Goal: Information Seeking & Learning: Learn about a topic

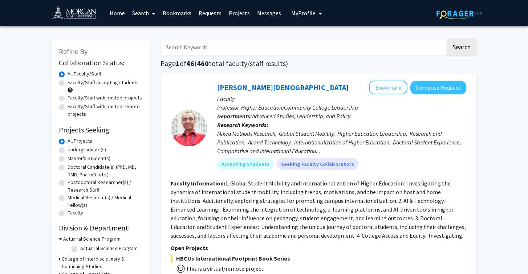
click at [173, 17] on link "Bookmarks" at bounding box center [177, 12] width 36 height 25
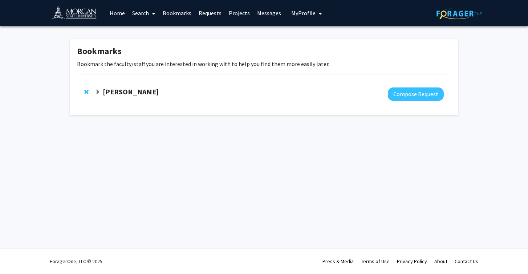
click at [103, 94] on strong "[PERSON_NAME]" at bounding box center [131, 91] width 56 height 9
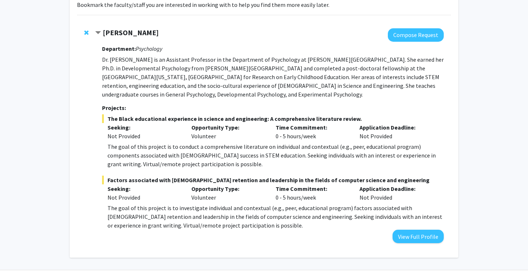
scroll to position [57, 0]
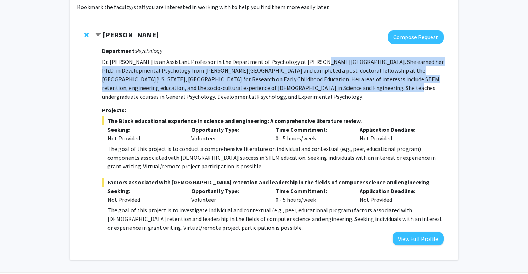
drag, startPoint x: 310, startPoint y: 61, endPoint x: 325, endPoint y: 84, distance: 27.8
click at [326, 84] on p "Dr. [PERSON_NAME] is an Assistant Professor in the Department of Psychology at …" at bounding box center [273, 79] width 342 height 44
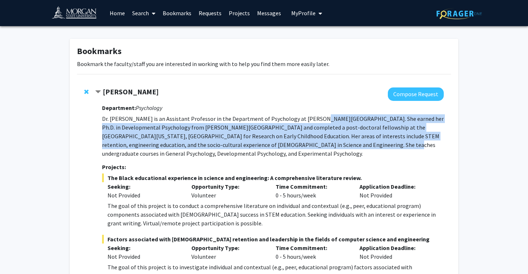
scroll to position [0, 0]
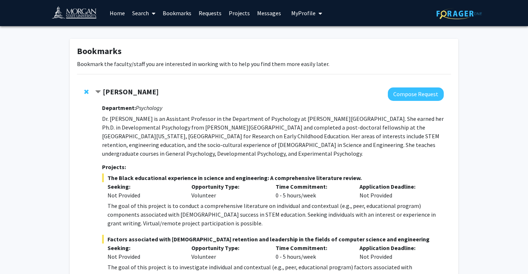
click at [147, 17] on link "Search" at bounding box center [143, 12] width 30 height 25
click at [155, 41] on span "Students" at bounding box center [150, 48] width 44 height 15
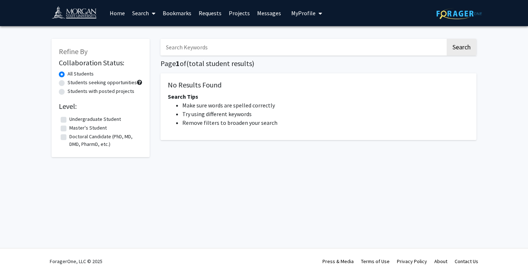
click at [146, 14] on link "Search" at bounding box center [143, 12] width 30 height 25
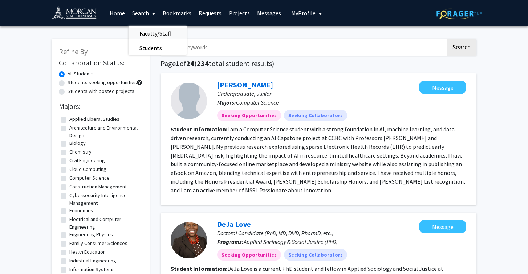
click at [160, 33] on span "Faculty/Staff" at bounding box center [154, 33] width 53 height 15
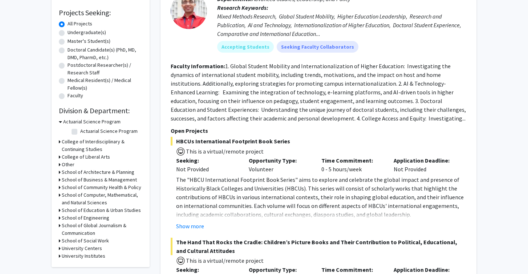
scroll to position [118, 0]
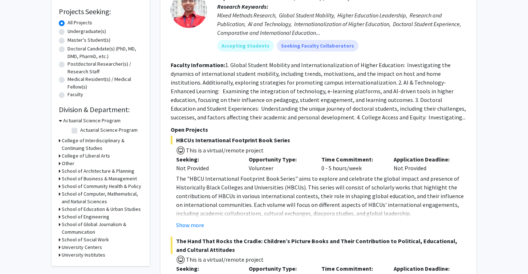
click at [70, 169] on h3 "School of Architecture & Planning" at bounding box center [98, 171] width 73 height 8
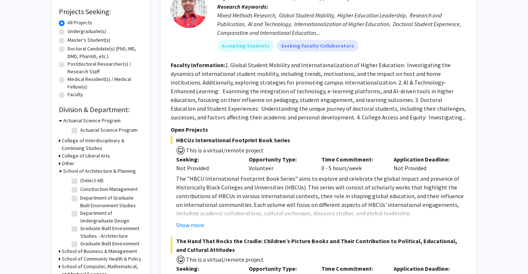
click at [80, 181] on label "(Select All)" at bounding box center [91, 181] width 23 height 8
click at [80, 181] on input "(Select All)" at bounding box center [82, 179] width 5 height 5
checkbox input "true"
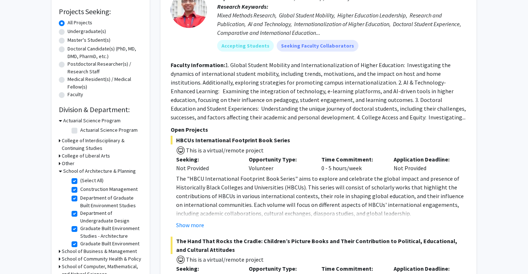
checkbox input "true"
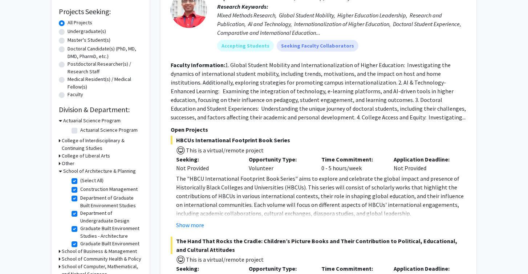
checkbox input "true"
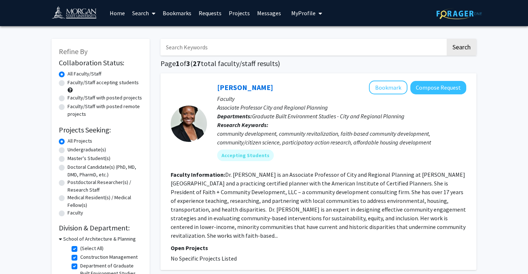
click at [80, 251] on label "(Select All)" at bounding box center [91, 249] width 23 height 8
click at [80, 249] on input "(Select All)" at bounding box center [82, 247] width 5 height 5
checkbox input "false"
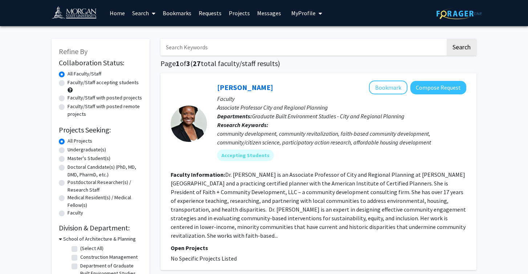
checkbox input "false"
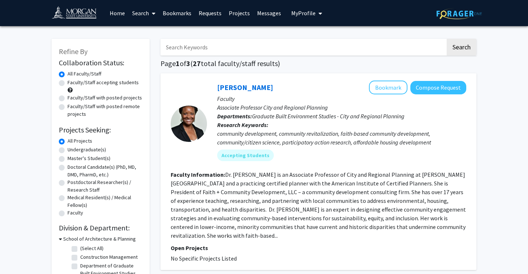
checkbox input "false"
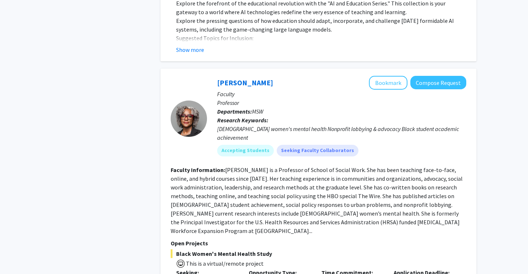
scroll to position [1009, 0]
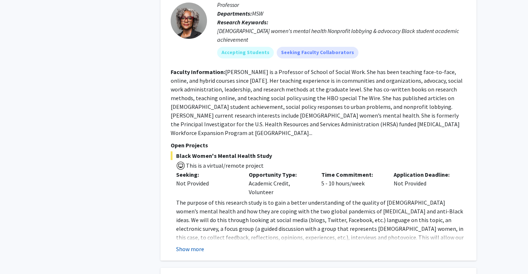
click at [193, 245] on button "Show more" at bounding box center [190, 249] width 28 height 9
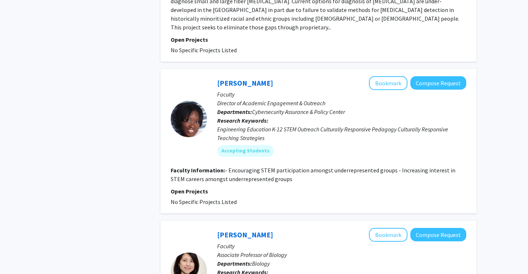
scroll to position [3710, 0]
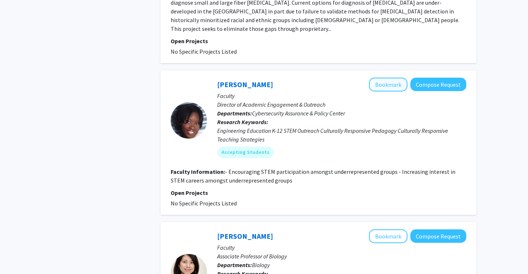
click at [380, 78] on button "Bookmark" at bounding box center [388, 85] width 38 height 14
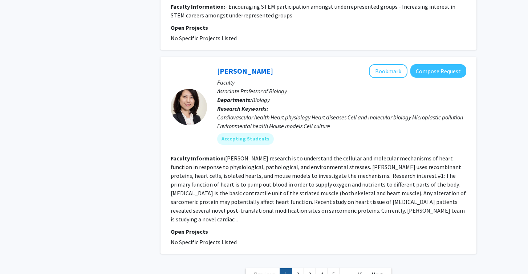
scroll to position [3874, 0]
click at [301, 269] on link "2" at bounding box center [297, 275] width 12 height 13
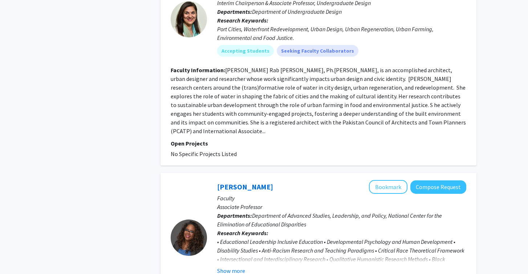
scroll to position [880, 0]
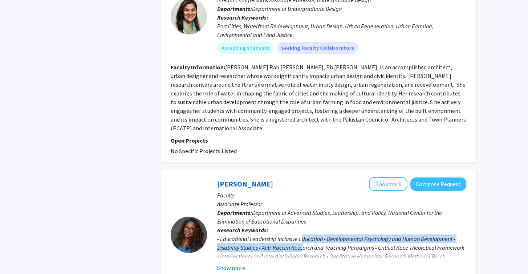
click at [303, 234] on div "• Educational Leadership Inclusive Education • Developmental Psychology and Hum…" at bounding box center [341, 256] width 249 height 44
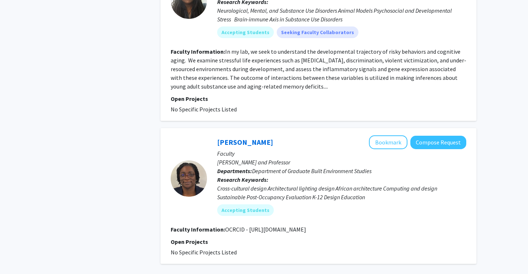
scroll to position [1761, 0]
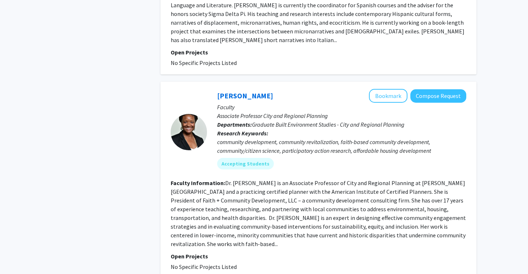
scroll to position [1775, 0]
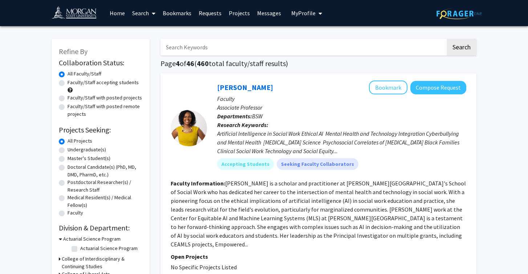
click at [241, 50] on input "Search Keywords" at bounding box center [302, 47] width 285 height 17
type input "Civil engineering"
click at [461, 48] on button "Search" at bounding box center [461, 47] width 30 height 17
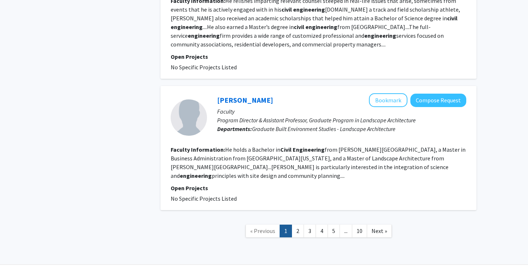
scroll to position [1187, 0]
click at [299, 225] on link "2" at bounding box center [297, 231] width 12 height 13
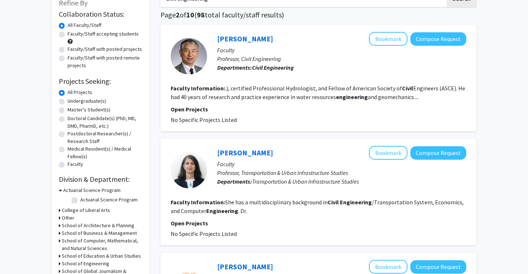
scroll to position [50, 0]
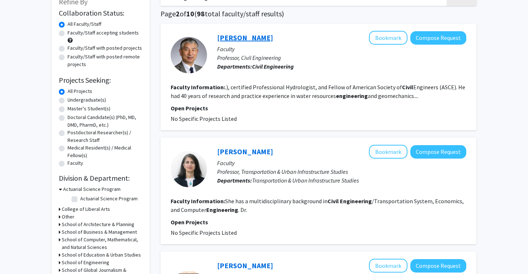
click at [258, 37] on link "Zhuping Sheng" at bounding box center [245, 37] width 56 height 9
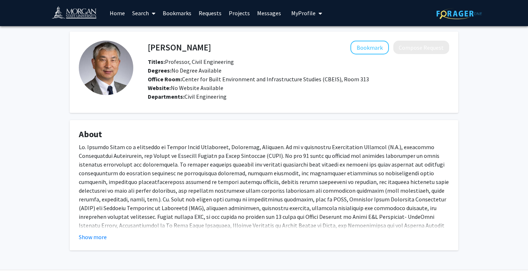
scroll to position [10, 0]
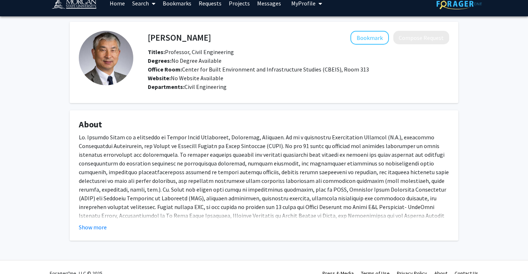
click at [111, 229] on div "Show more" at bounding box center [264, 227] width 370 height 9
click at [109, 226] on div "Show more" at bounding box center [264, 227] width 370 height 9
click at [103, 226] on button "Show more" at bounding box center [93, 227] width 28 height 9
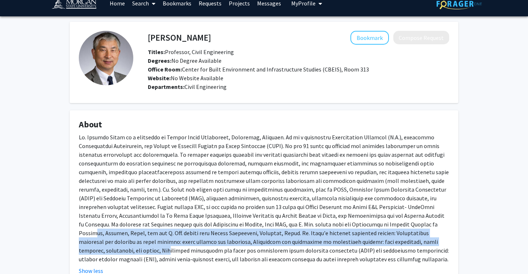
drag, startPoint x: 321, startPoint y: 223, endPoint x: 339, endPoint y: 243, distance: 27.2
click at [339, 243] on div at bounding box center [264, 198] width 370 height 131
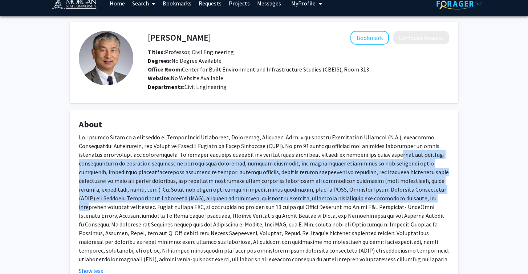
drag, startPoint x: 350, startPoint y: 155, endPoint x: 355, endPoint y: 196, distance: 41.1
click at [355, 196] on div at bounding box center [264, 198] width 370 height 131
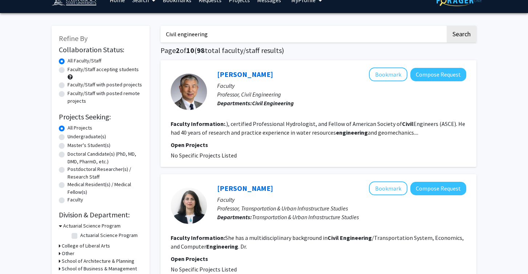
scroll to position [15, 0]
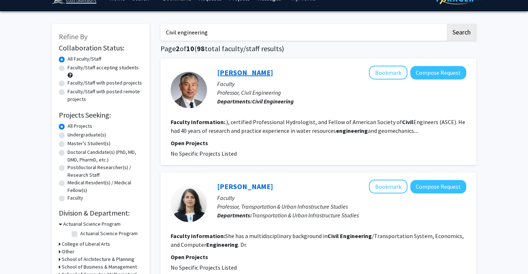
click at [257, 73] on link "Zhuping Sheng" at bounding box center [245, 72] width 56 height 9
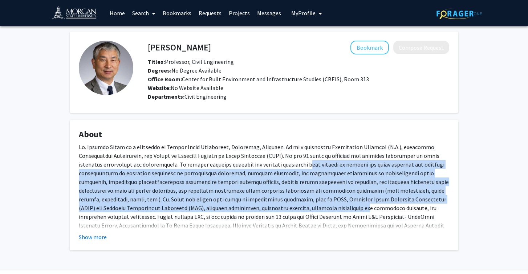
drag, startPoint x: 262, startPoint y: 165, endPoint x: 282, endPoint y: 208, distance: 47.3
click at [282, 208] on div at bounding box center [264, 208] width 370 height 131
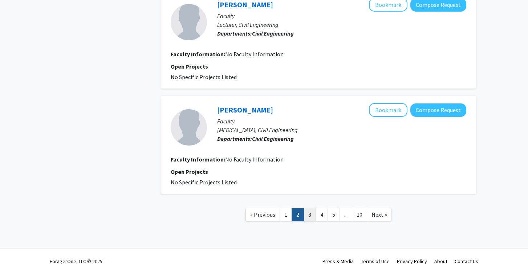
scroll to position [1262, 0]
click at [310, 217] on link "3" at bounding box center [309, 214] width 12 height 13
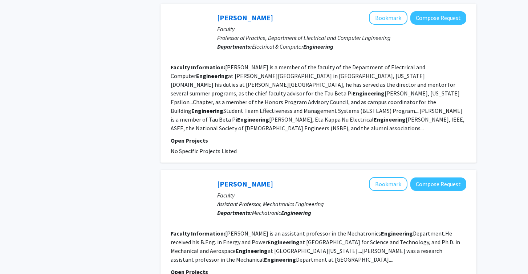
scroll to position [1114, 0]
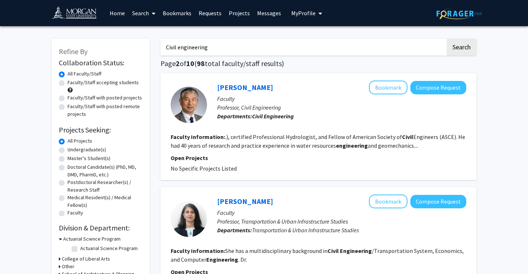
drag, startPoint x: 249, startPoint y: 51, endPoint x: 158, endPoint y: 40, distance: 91.8
click at [461, 48] on button "Search" at bounding box center [461, 47] width 30 height 17
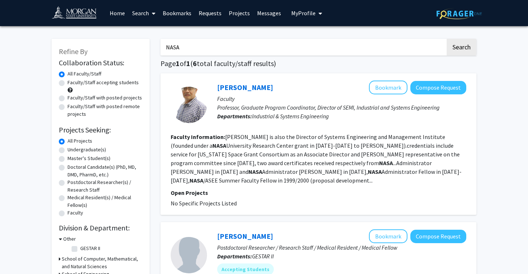
drag, startPoint x: 198, startPoint y: 52, endPoint x: 156, endPoint y: 52, distance: 42.1
drag, startPoint x: 204, startPoint y: 47, endPoint x: 195, endPoint y: 46, distance: 8.7
click at [196, 46] on input "NASA" at bounding box center [302, 47] width 285 height 17
type input "N"
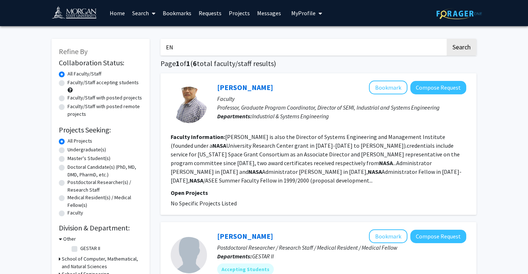
type input "E"
click at [461, 48] on button "Search" at bounding box center [461, 47] width 30 height 17
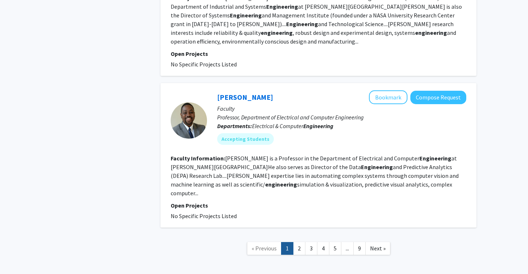
scroll to position [1436, 0]
click at [298, 242] on link "2" at bounding box center [299, 248] width 12 height 13
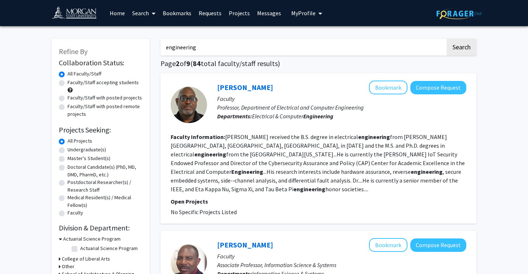
drag, startPoint x: 226, startPoint y: 47, endPoint x: 169, endPoint y: 47, distance: 56.6
click at [169, 47] on input "engineering" at bounding box center [302, 47] width 285 height 17
type input "e"
type input "civil engineering"
click at [461, 48] on button "Search" at bounding box center [461, 47] width 30 height 17
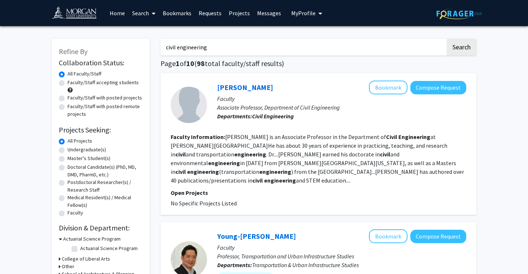
drag, startPoint x: 217, startPoint y: 55, endPoint x: 158, endPoint y: 50, distance: 59.4
click at [461, 48] on button "Search" at bounding box center [461, 47] width 30 height 17
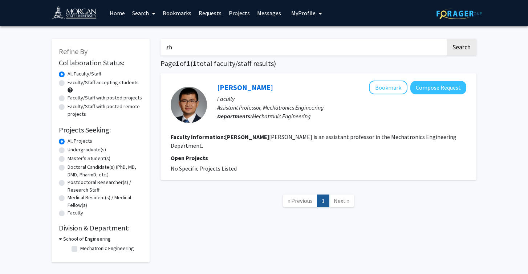
type input "z"
type input "civil engineering"
click at [461, 48] on button "Search" at bounding box center [461, 47] width 30 height 17
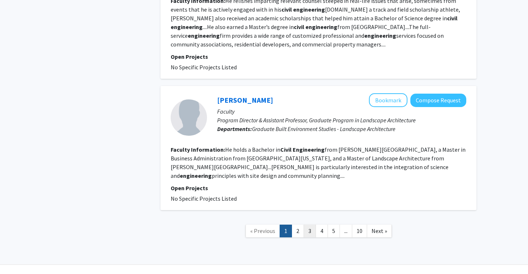
scroll to position [1187, 0]
click at [298, 225] on link "2" at bounding box center [297, 231] width 12 height 13
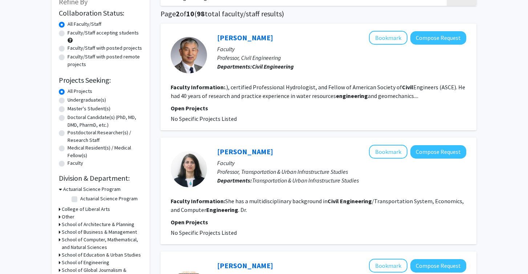
scroll to position [46, 0]
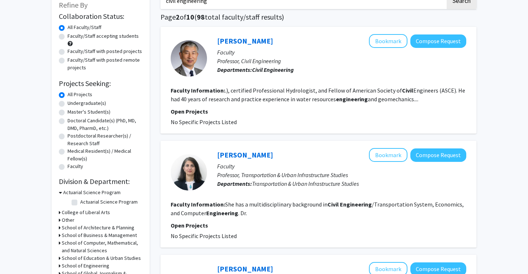
click at [68, 54] on label "Faculty/Staff with posted projects" at bounding box center [105, 52] width 74 height 8
click at [68, 52] on input "Faculty/Staff with posted projects" at bounding box center [70, 50] width 5 height 5
radio input "true"
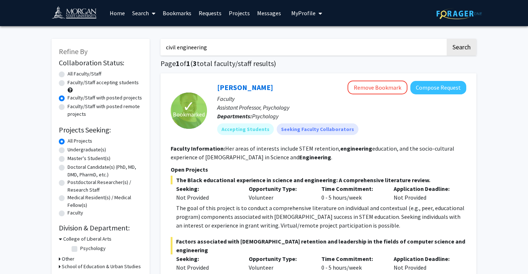
click at [68, 83] on label "Faculty/Staff accepting students" at bounding box center [103, 83] width 71 height 8
click at [68, 83] on input "Faculty/Staff accepting students" at bounding box center [70, 81] width 5 height 5
radio input "true"
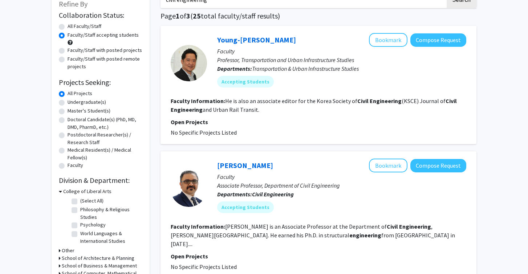
scroll to position [40, 0]
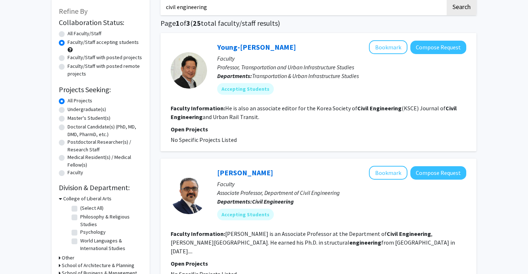
click at [68, 58] on label "Faculty/Staff with posted projects" at bounding box center [105, 58] width 74 height 8
click at [68, 58] on input "Faculty/Staff with posted projects" at bounding box center [70, 56] width 5 height 5
radio input "true"
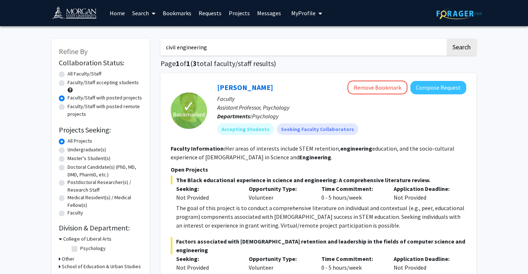
click at [68, 152] on label "Undergraduate(s)" at bounding box center [87, 150] width 38 height 8
click at [68, 151] on input "Undergraduate(s)" at bounding box center [70, 148] width 5 height 5
radio input "true"
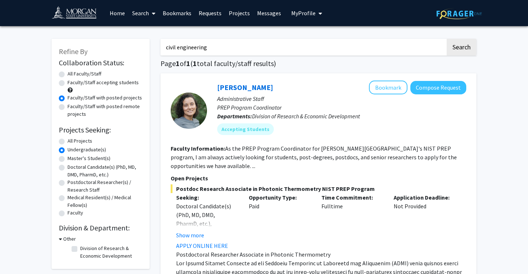
click at [68, 142] on label "All Projects" at bounding box center [80, 141] width 25 height 8
click at [68, 142] on input "All Projects" at bounding box center [70, 139] width 5 height 5
radio input "true"
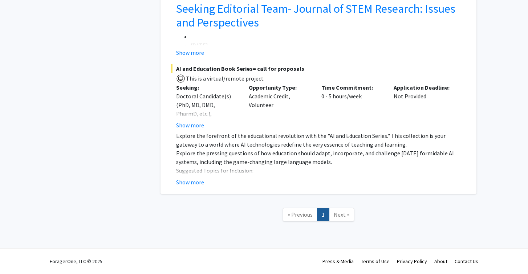
scroll to position [2261, 0]
click at [343, 217] on span "Next »" at bounding box center [342, 214] width 16 height 7
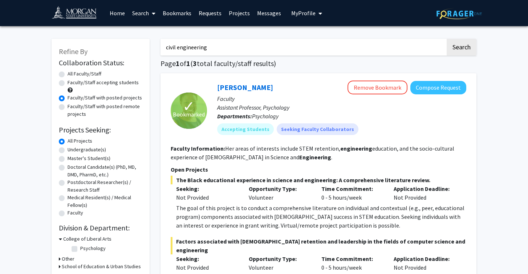
scroll to position [0, 0]
click at [68, 85] on label "Faculty/Staff accepting students" at bounding box center [103, 83] width 71 height 8
click at [68, 83] on input "Faculty/Staff accepting students" at bounding box center [70, 81] width 5 height 5
radio input "true"
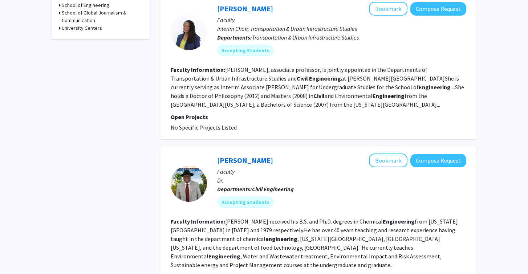
scroll to position [336, 0]
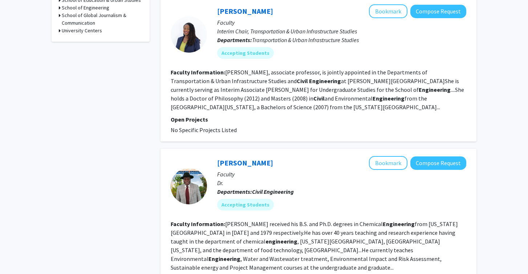
click at [207, 93] on fg-read-more "Celeste Chavis, associate professor, is jointly appointed in the Departments of…" at bounding box center [317, 90] width 293 height 42
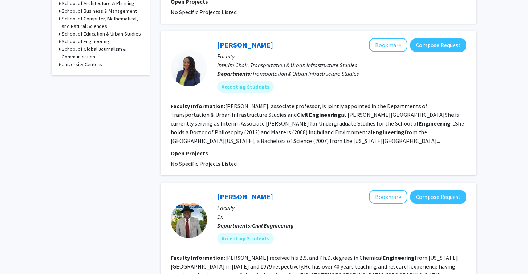
scroll to position [303, 0]
click at [242, 40] on link "Celeste Chavis" at bounding box center [245, 44] width 56 height 9
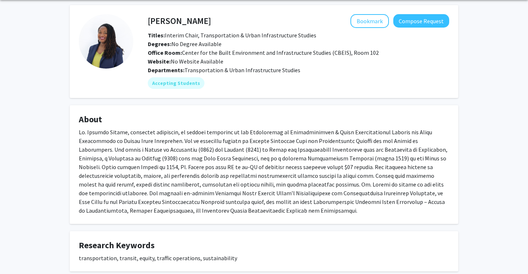
scroll to position [4, 0]
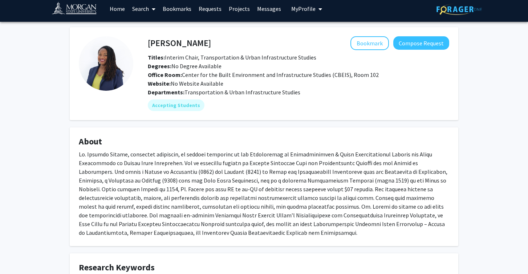
scroll to position [8, 0]
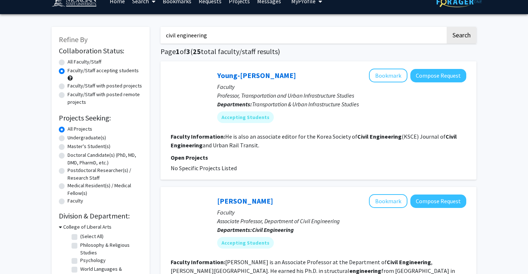
scroll to position [15, 0]
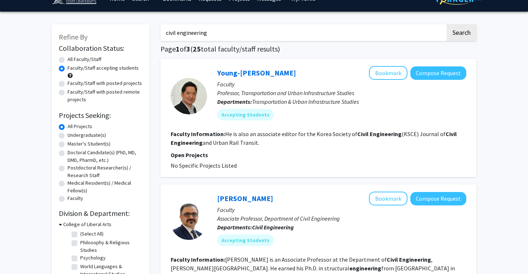
drag, startPoint x: 255, startPoint y: 38, endPoint x: 186, endPoint y: 38, distance: 68.6
click at [186, 38] on input "civil engineering" at bounding box center [302, 32] width 285 height 17
type input "c"
click at [466, 26] on button "Search" at bounding box center [461, 32] width 30 height 17
radio input "true"
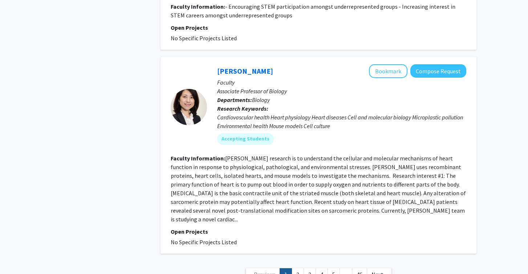
scroll to position [3848, 0]
click at [291, 269] on link "1" at bounding box center [285, 275] width 12 height 13
click at [309, 269] on link "3" at bounding box center [309, 275] width 12 height 13
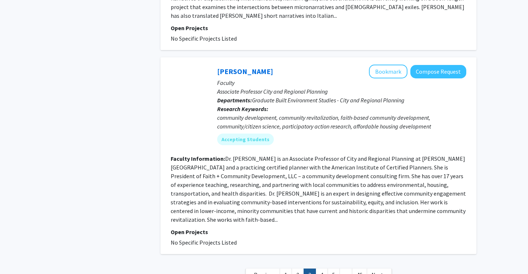
scroll to position [1778, 0]
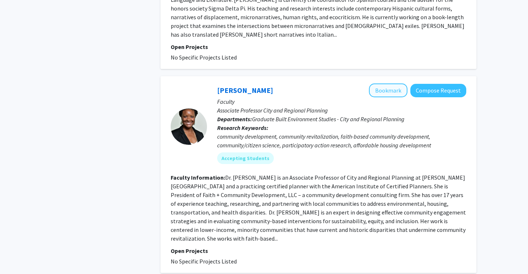
click at [391, 83] on button "Bookmark" at bounding box center [388, 90] width 38 height 14
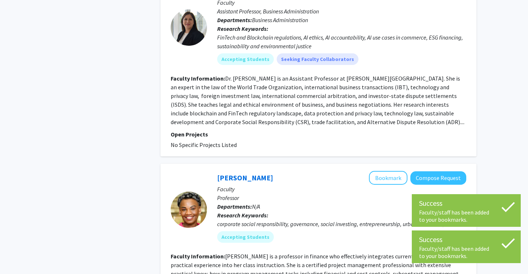
scroll to position [502, 0]
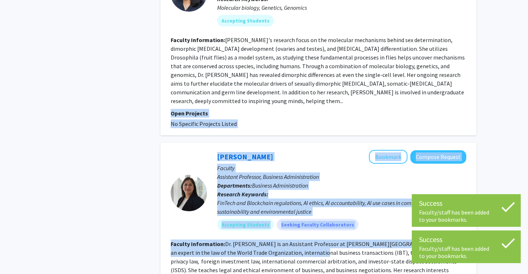
drag, startPoint x: 311, startPoint y: 91, endPoint x: 283, endPoint y: 298, distance: 208.9
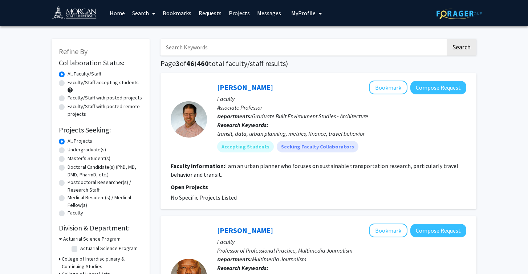
click at [184, 18] on link "Bookmarks" at bounding box center [177, 12] width 36 height 25
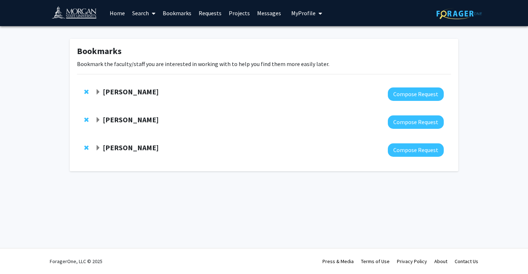
click at [82, 146] on div "Tonya Sanders Thach Compose Request" at bounding box center [264, 150] width 374 height 28
click at [95, 147] on span "Expand Tonya Sanders Thach Bookmark" at bounding box center [98, 148] width 6 height 6
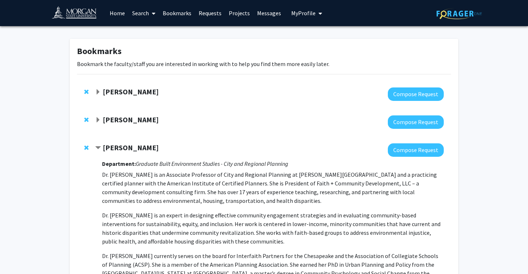
scroll to position [11, 0]
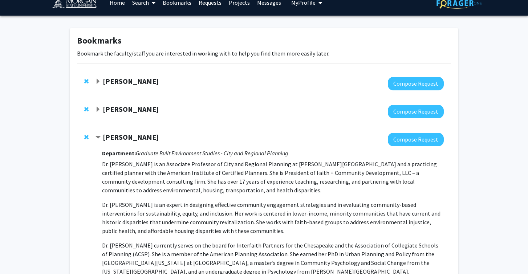
click at [96, 109] on span "Expand LaDawn Partlow Bookmark" at bounding box center [98, 110] width 6 height 6
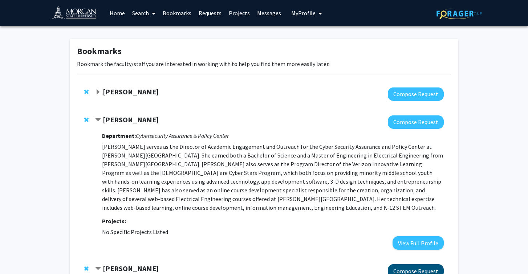
scroll to position [0, 0]
click at [99, 95] on span "Expand Karen Watkins-Lewis Bookmark" at bounding box center [98, 92] width 6 height 6
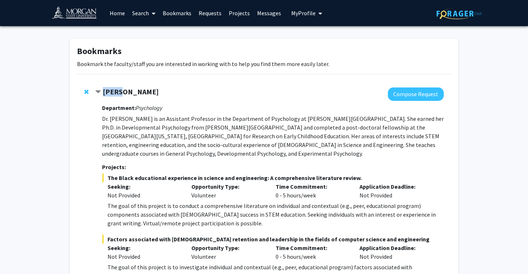
click at [99, 95] on span "Contract Karen Watkins-Lewis Bookmark" at bounding box center [98, 92] width 6 height 6
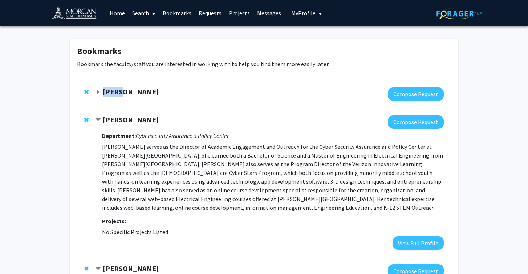
click at [97, 94] on span "Expand Karen Watkins-Lewis Bookmark" at bounding box center [98, 92] width 6 height 6
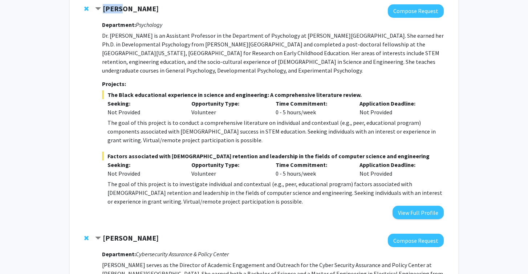
scroll to position [180, 0]
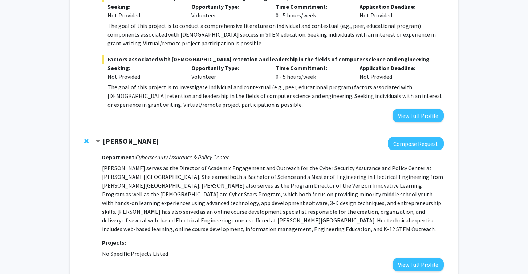
click at [101, 140] on span "Contract LaDawn Partlow Bookmark" at bounding box center [98, 142] width 6 height 6
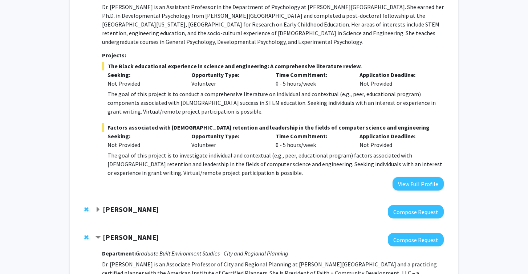
scroll to position [46, 0]
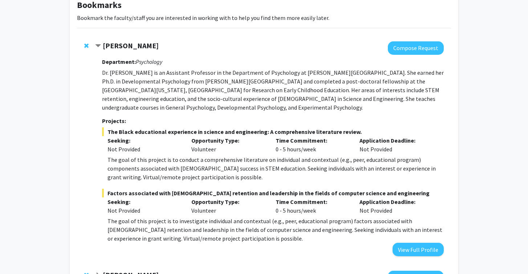
click at [141, 48] on strong "[PERSON_NAME]" at bounding box center [131, 45] width 56 height 9
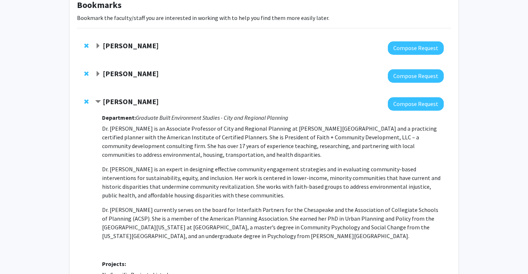
click at [141, 48] on strong "[PERSON_NAME]" at bounding box center [131, 45] width 56 height 9
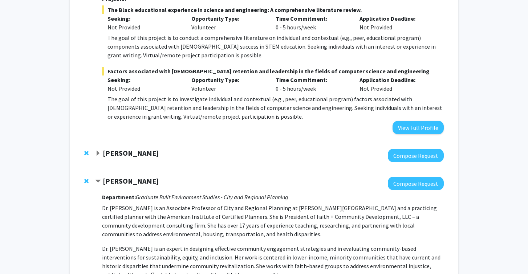
scroll to position [169, 0]
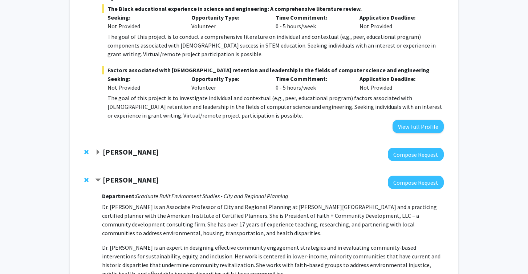
click at [98, 152] on span "Expand LaDawn Partlow Bookmark" at bounding box center [98, 153] width 6 height 6
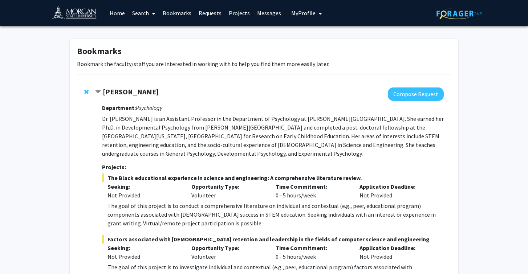
scroll to position [0, 0]
click at [136, 89] on strong "Karen Watkins-Lewis" at bounding box center [131, 91] width 56 height 9
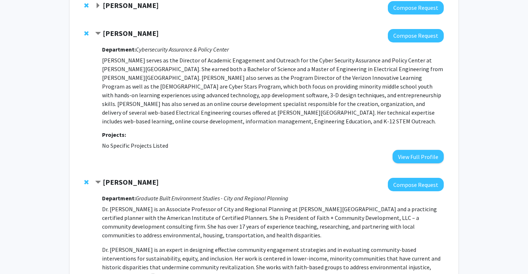
scroll to position [101, 0]
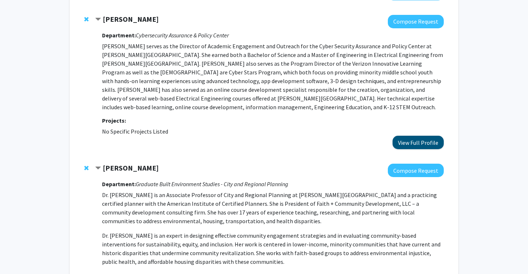
click at [418, 146] on button "View Full Profile" at bounding box center [417, 142] width 51 height 13
click at [155, 168] on strong "Tonya Sanders Thach" at bounding box center [131, 167] width 56 height 9
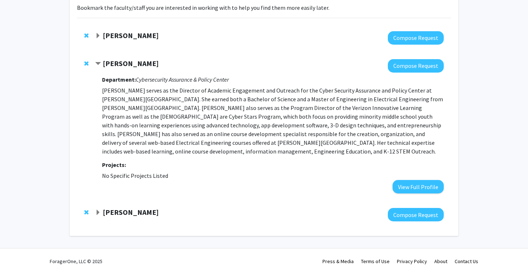
scroll to position [57, 0]
click at [426, 190] on button "View Full Profile" at bounding box center [417, 186] width 51 height 13
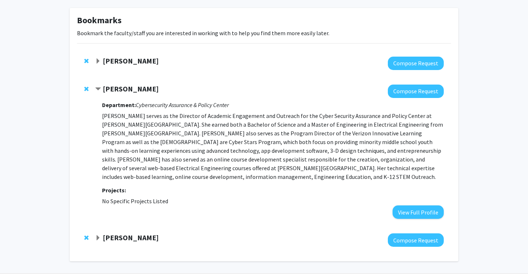
scroll to position [32, 0]
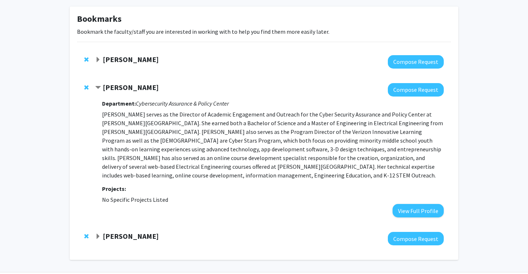
click at [103, 60] on strong "Karen Watkins-Lewis" at bounding box center [131, 59] width 56 height 9
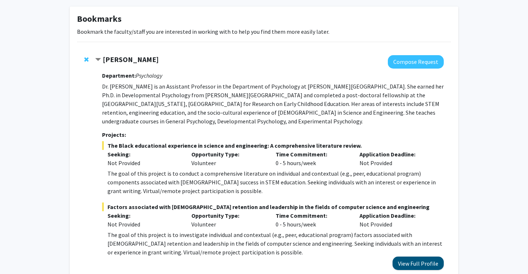
click at [416, 264] on button "View Full Profile" at bounding box center [417, 263] width 51 height 13
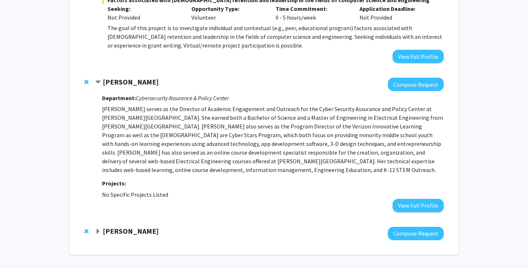
scroll to position [243, 0]
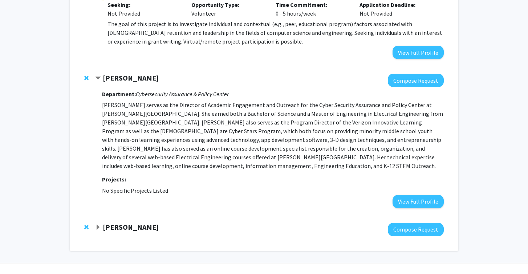
click at [99, 78] on span "Contract LaDawn Partlow Bookmark" at bounding box center [98, 78] width 6 height 6
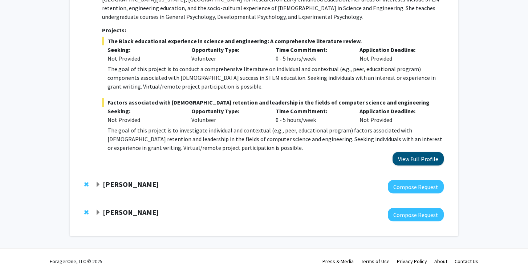
click at [408, 155] on button "View Full Profile" at bounding box center [417, 158] width 51 height 13
click at [126, 184] on strong "LaDawn Partlow" at bounding box center [131, 184] width 56 height 9
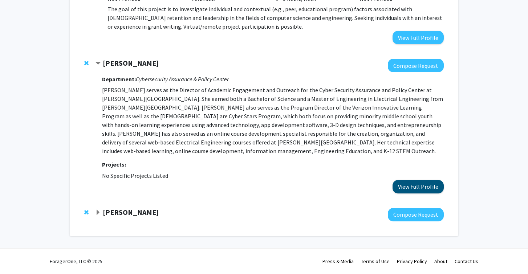
click at [413, 187] on button "View Full Profile" at bounding box center [417, 186] width 51 height 13
click at [101, 213] on div "[PERSON_NAME]" at bounding box center [173, 212] width 157 height 9
click at [96, 211] on span "Expand Tonya Sanders Thach Bookmark" at bounding box center [98, 213] width 6 height 6
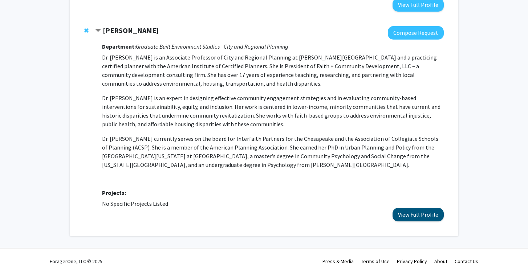
scroll to position [440, 0]
click at [403, 211] on button "View Full Profile" at bounding box center [417, 214] width 51 height 13
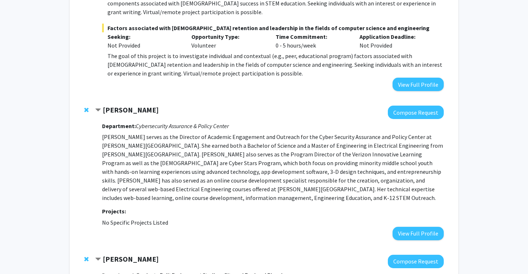
scroll to position [208, 0]
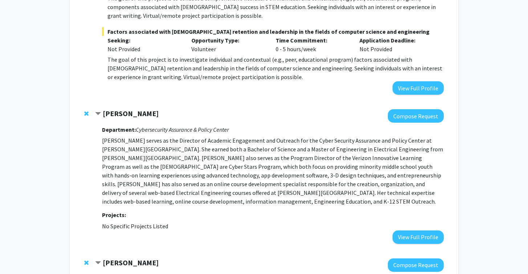
click at [98, 115] on span "Contract LaDawn Partlow Bookmark" at bounding box center [98, 114] width 6 height 6
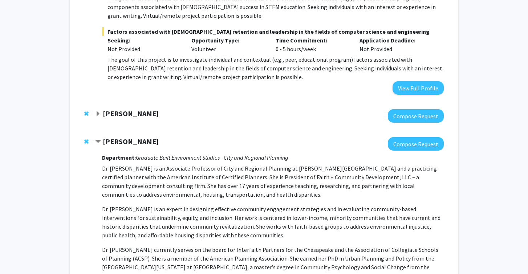
click at [139, 138] on strong "Tonya Sanders Thach" at bounding box center [131, 141] width 56 height 9
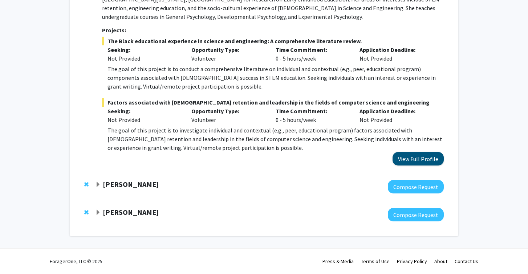
click at [415, 154] on button "View Full Profile" at bounding box center [417, 158] width 51 height 13
click at [94, 184] on div "LaDawn Partlow Compose Request" at bounding box center [264, 187] width 374 height 28
click at [97, 184] on span "Expand LaDawn Partlow Bookmark" at bounding box center [98, 185] width 6 height 6
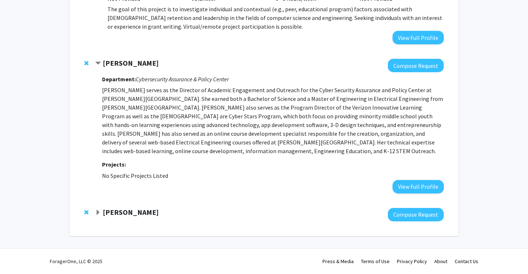
scroll to position [258, 0]
click at [407, 187] on button "View Full Profile" at bounding box center [417, 186] width 51 height 13
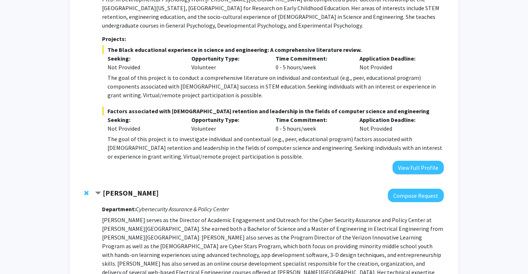
scroll to position [134, 0]
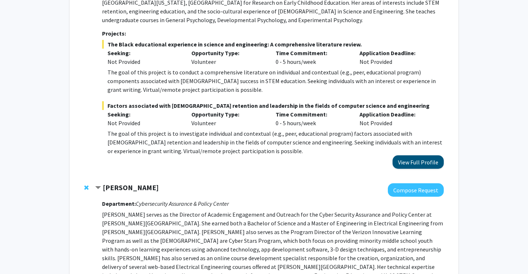
click at [416, 162] on button "View Full Profile" at bounding box center [417, 161] width 51 height 13
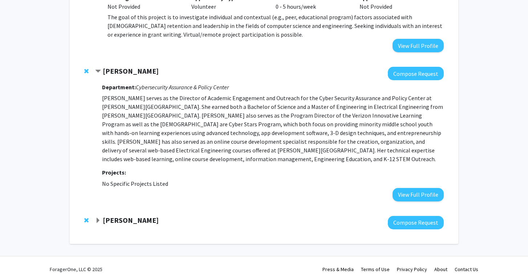
scroll to position [255, 0]
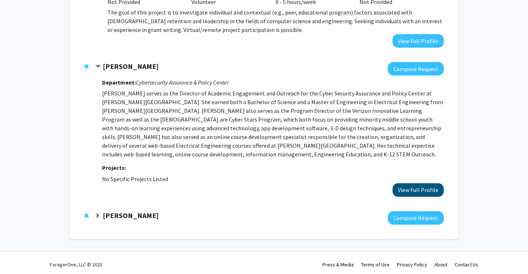
click at [424, 191] on button "View Full Profile" at bounding box center [417, 189] width 51 height 13
click at [98, 218] on span "Expand Tonya Sanders Thach Bookmark" at bounding box center [98, 216] width 6 height 6
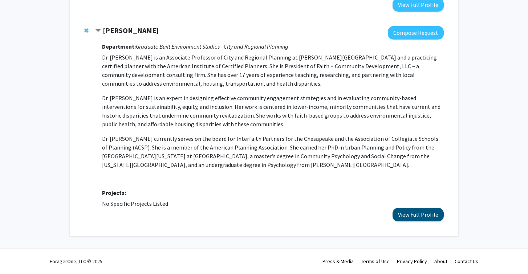
scroll to position [441, 0]
click at [426, 218] on button "View Full Profile" at bounding box center [417, 214] width 51 height 13
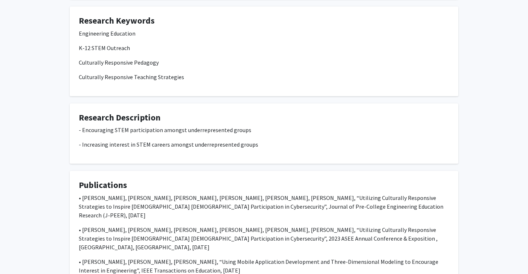
scroll to position [241, 0]
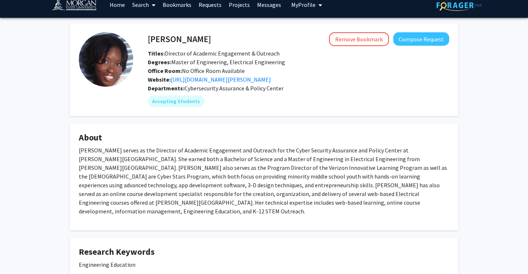
scroll to position [9, 0]
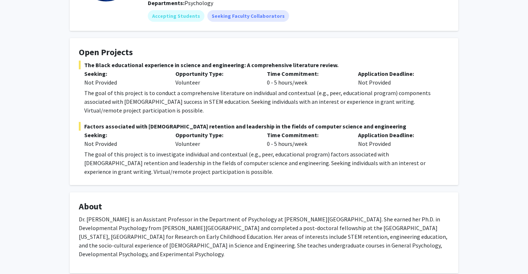
scroll to position [93, 0]
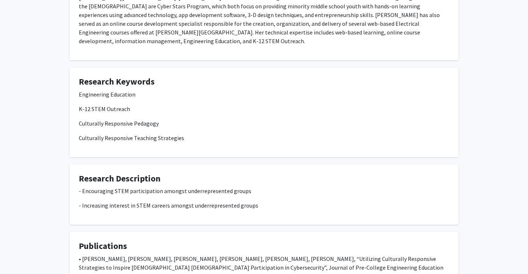
scroll to position [163, 0]
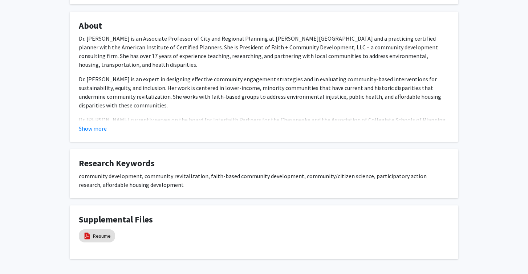
scroll to position [121, 0]
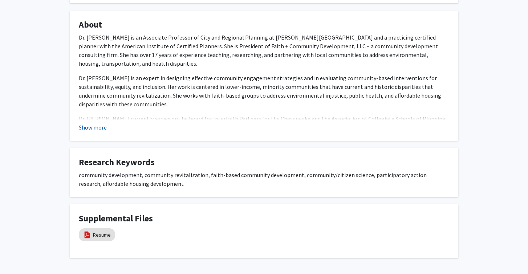
click at [100, 129] on button "Show more" at bounding box center [93, 127] width 28 height 9
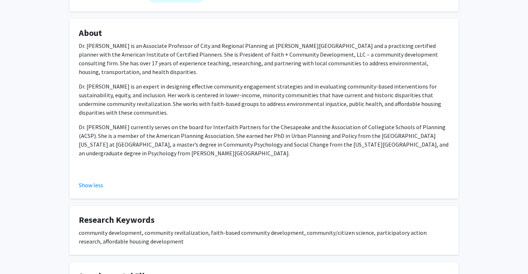
scroll to position [112, 0]
